Goal: Task Accomplishment & Management: Use online tool/utility

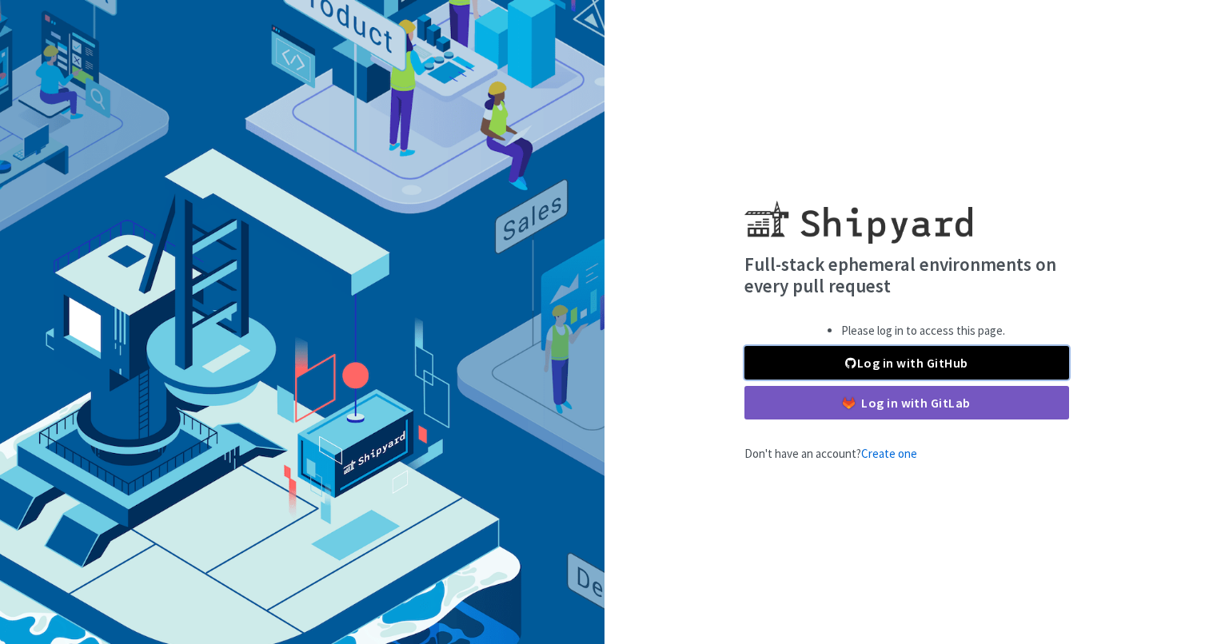
click at [878, 370] on link "Log in with GitHub" at bounding box center [906, 363] width 325 height 34
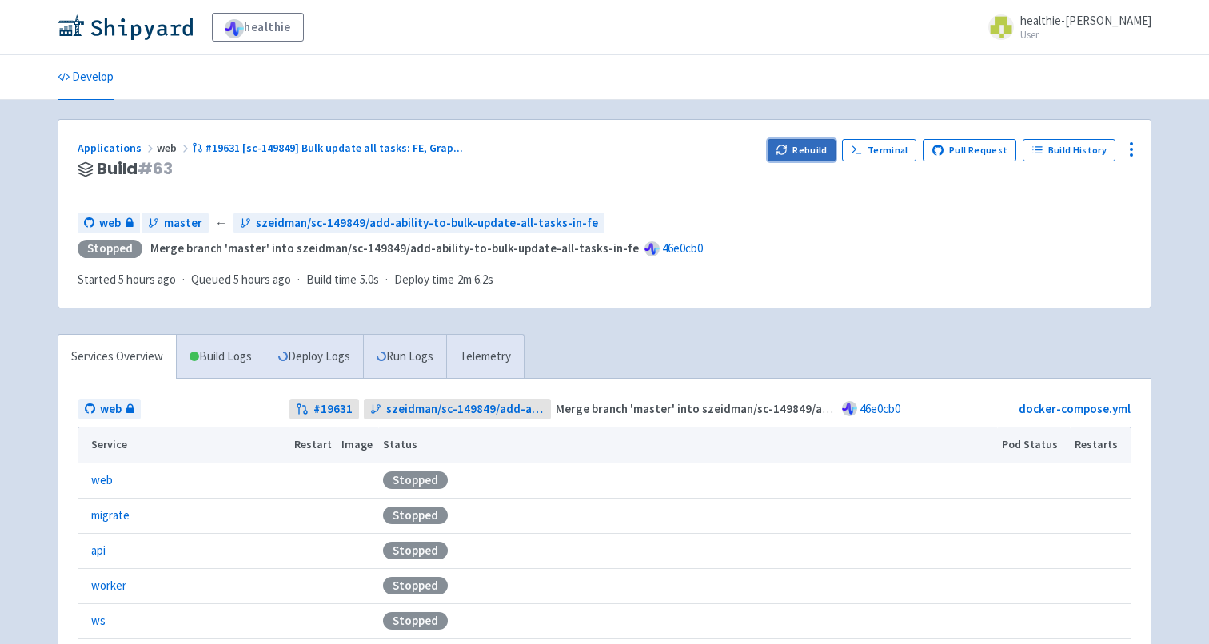
click at [815, 144] on button "Rebuild" at bounding box center [801, 150] width 69 height 22
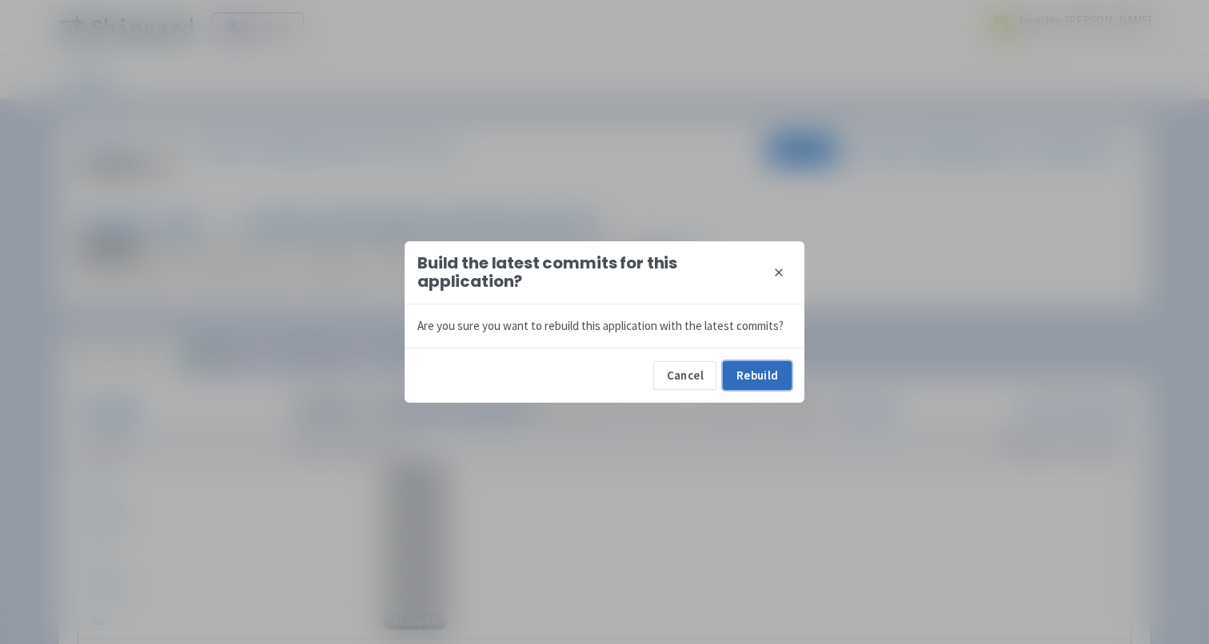
click at [755, 378] on button "Rebuild" at bounding box center [757, 375] width 69 height 29
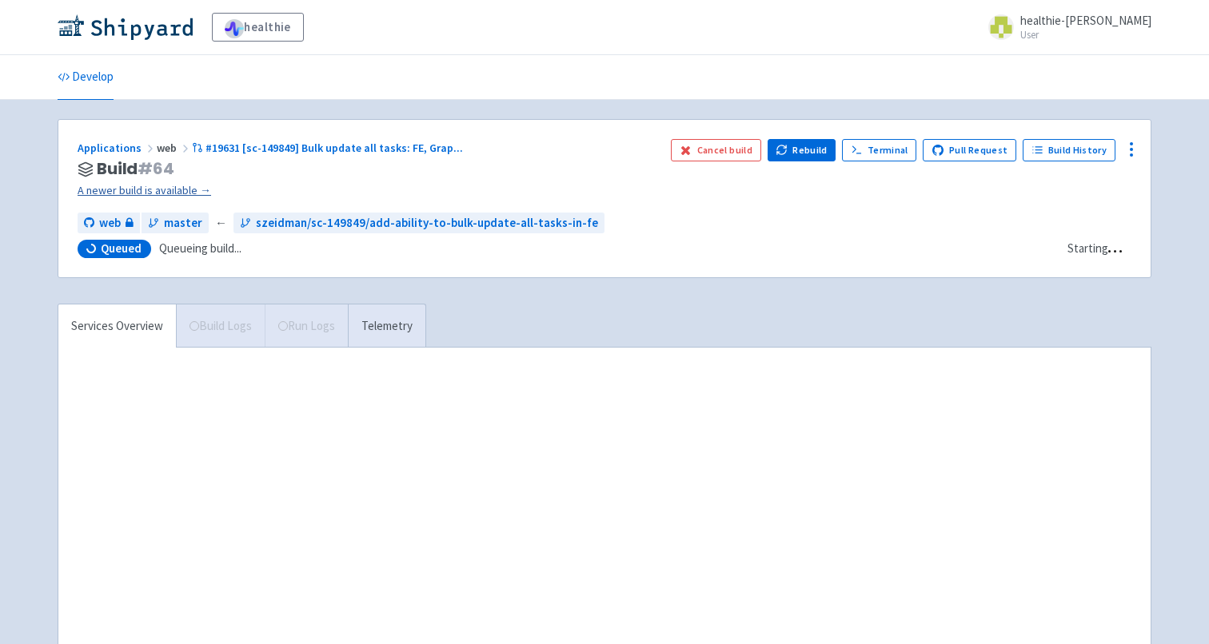
click at [154, 193] on link "A newer build is available →" at bounding box center [368, 190] width 580 height 18
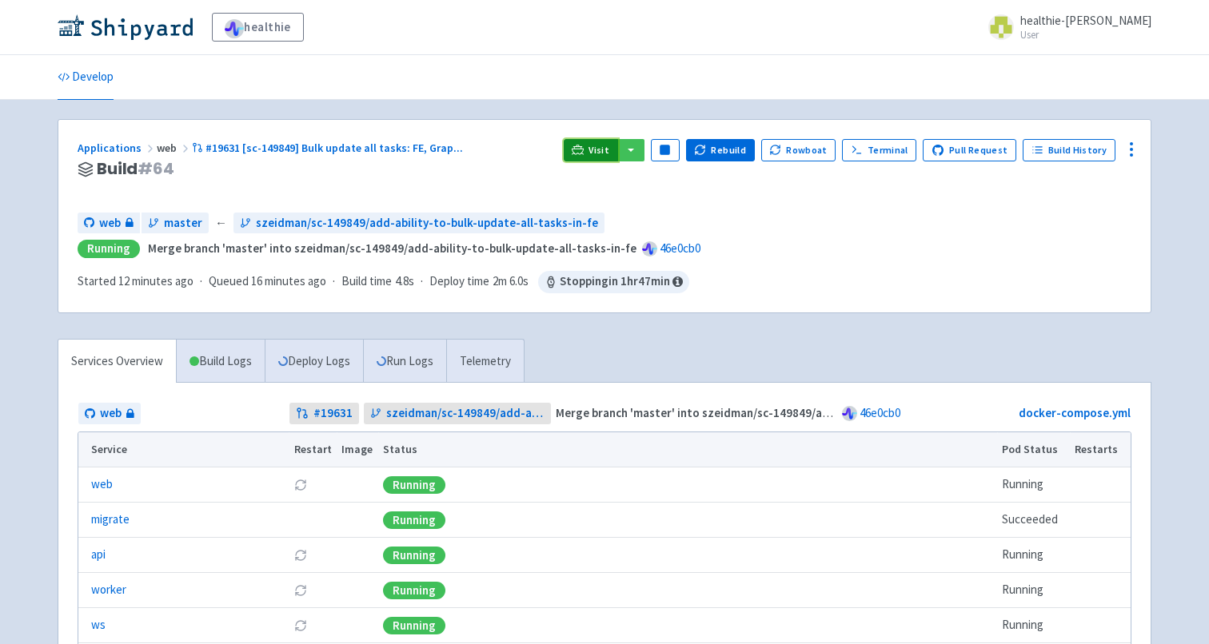
click at [581, 150] on link "Visit" at bounding box center [591, 150] width 54 height 22
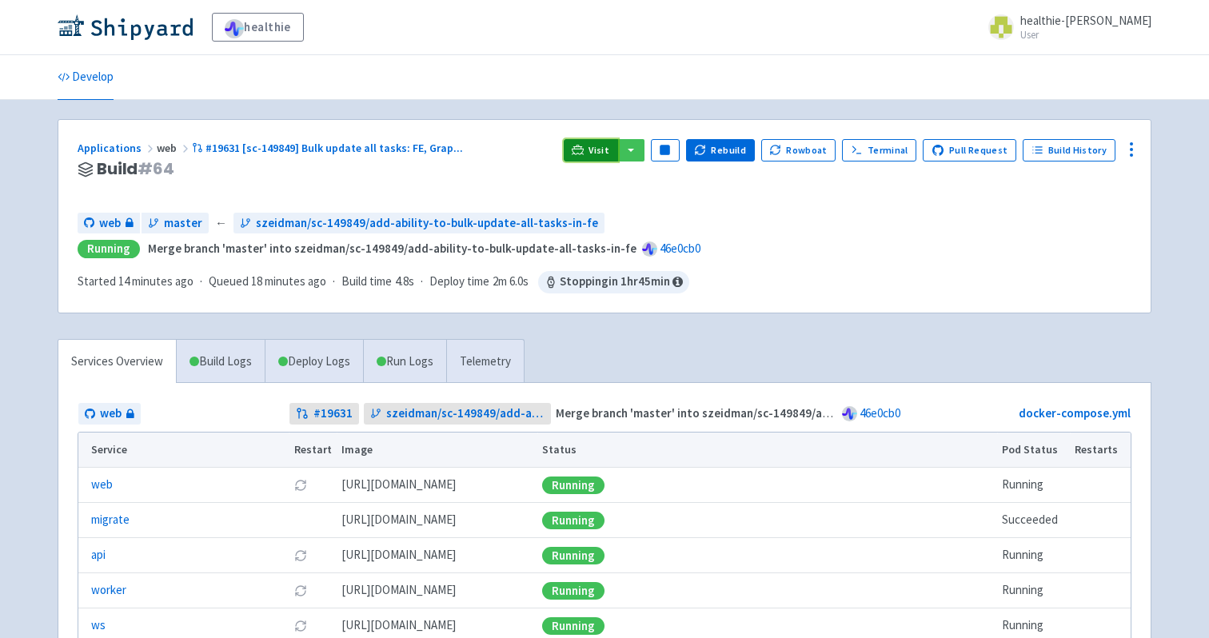
click at [604, 154] on span "Visit" at bounding box center [598, 150] width 21 height 13
